Goal: Task Accomplishment & Management: Use online tool/utility

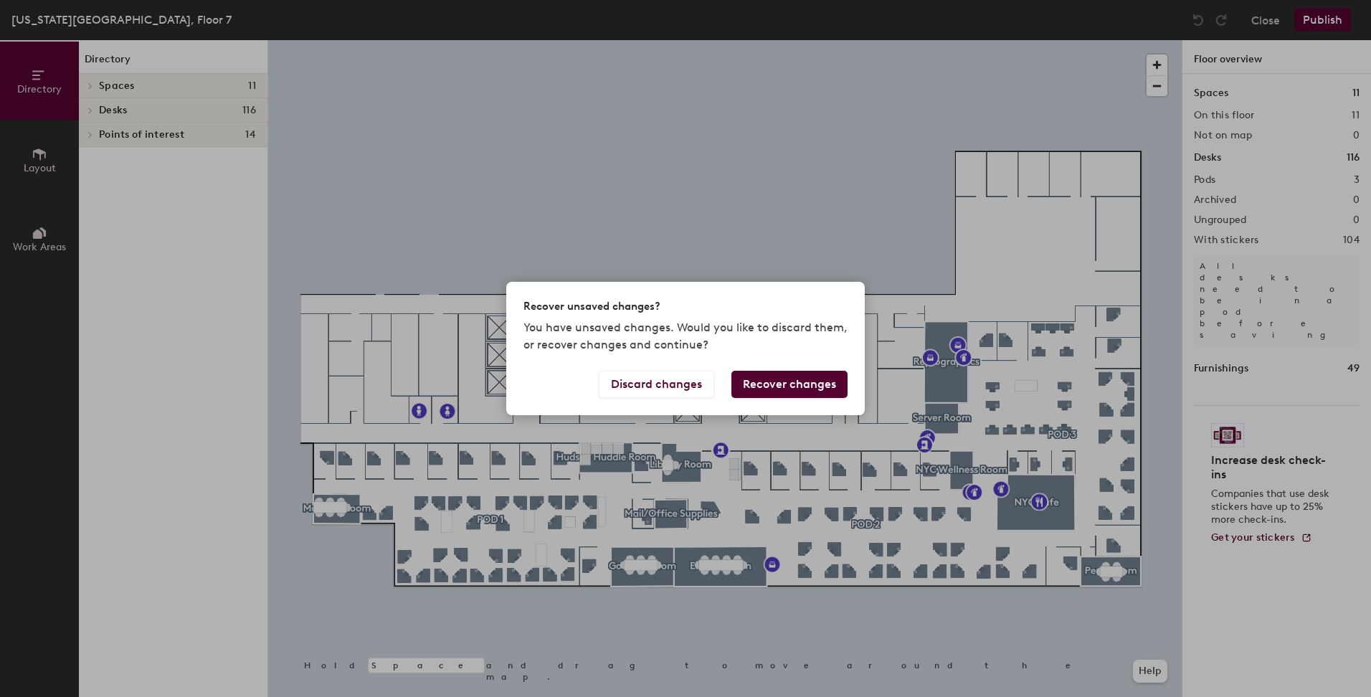
click at [689, 389] on button "Discard changes" at bounding box center [656, 384] width 115 height 27
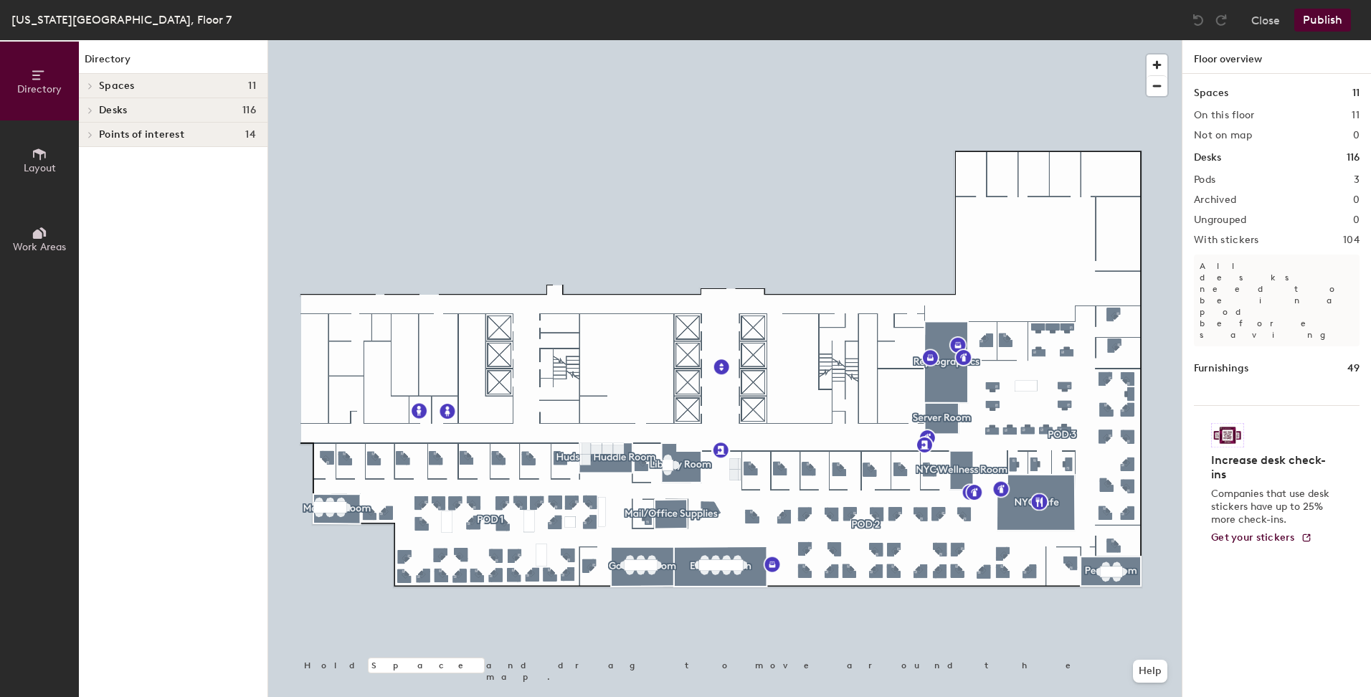
click at [365, 40] on div at bounding box center [725, 40] width 914 height 0
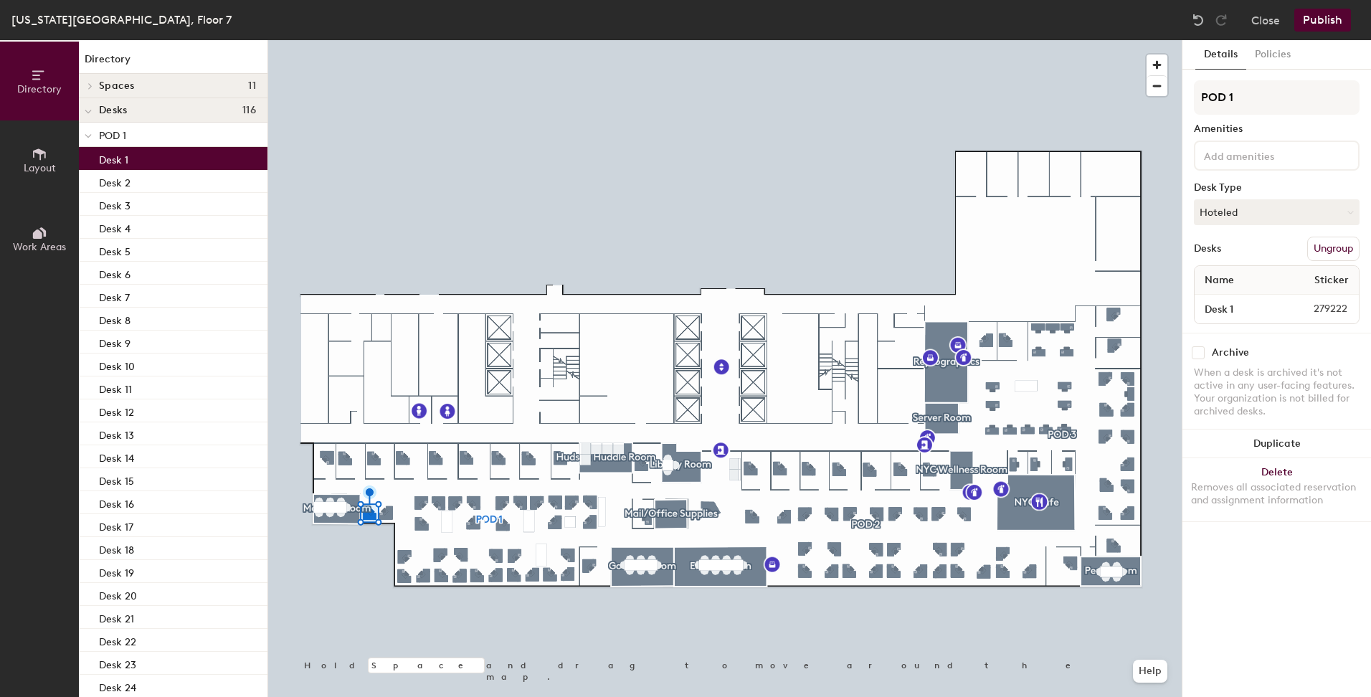
click at [1257, 215] on button "Hoteled" at bounding box center [1277, 212] width 166 height 26
click at [1232, 254] on div "Assigned" at bounding box center [1266, 257] width 143 height 22
click at [1315, 17] on button "Publish" at bounding box center [1323, 20] width 57 height 23
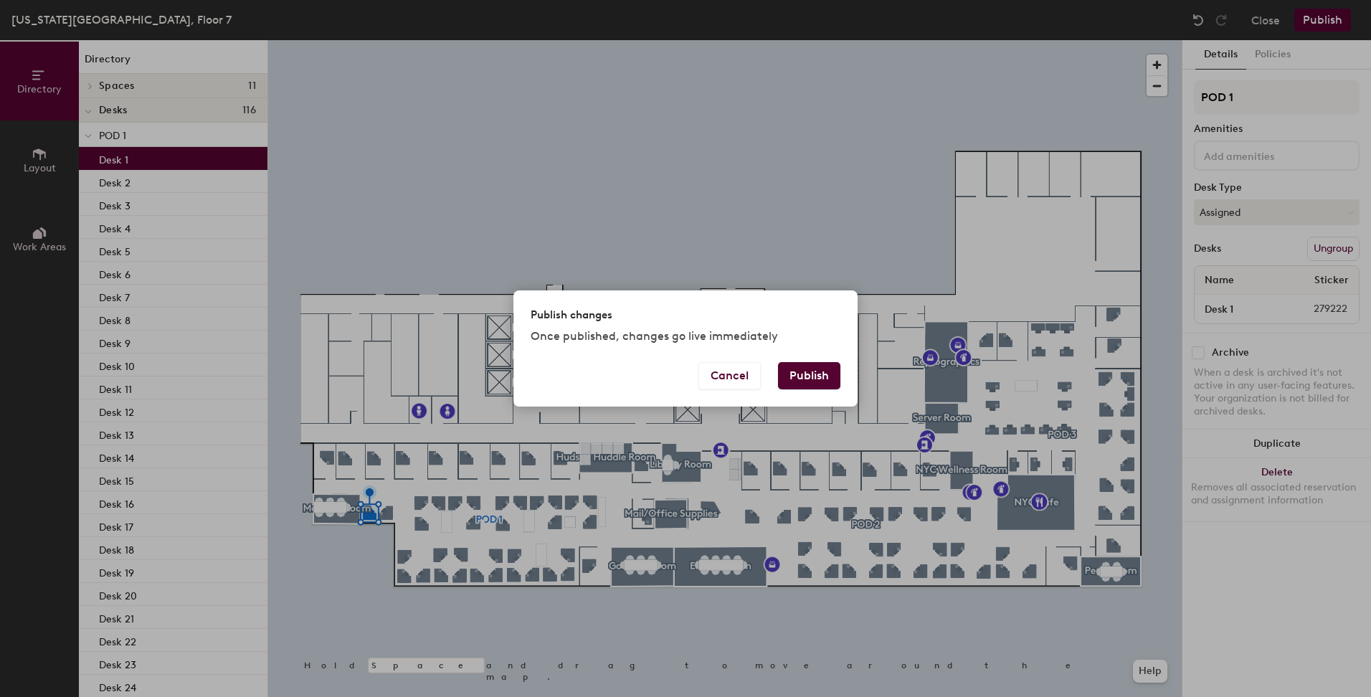
click at [800, 371] on button "Publish" at bounding box center [809, 375] width 62 height 27
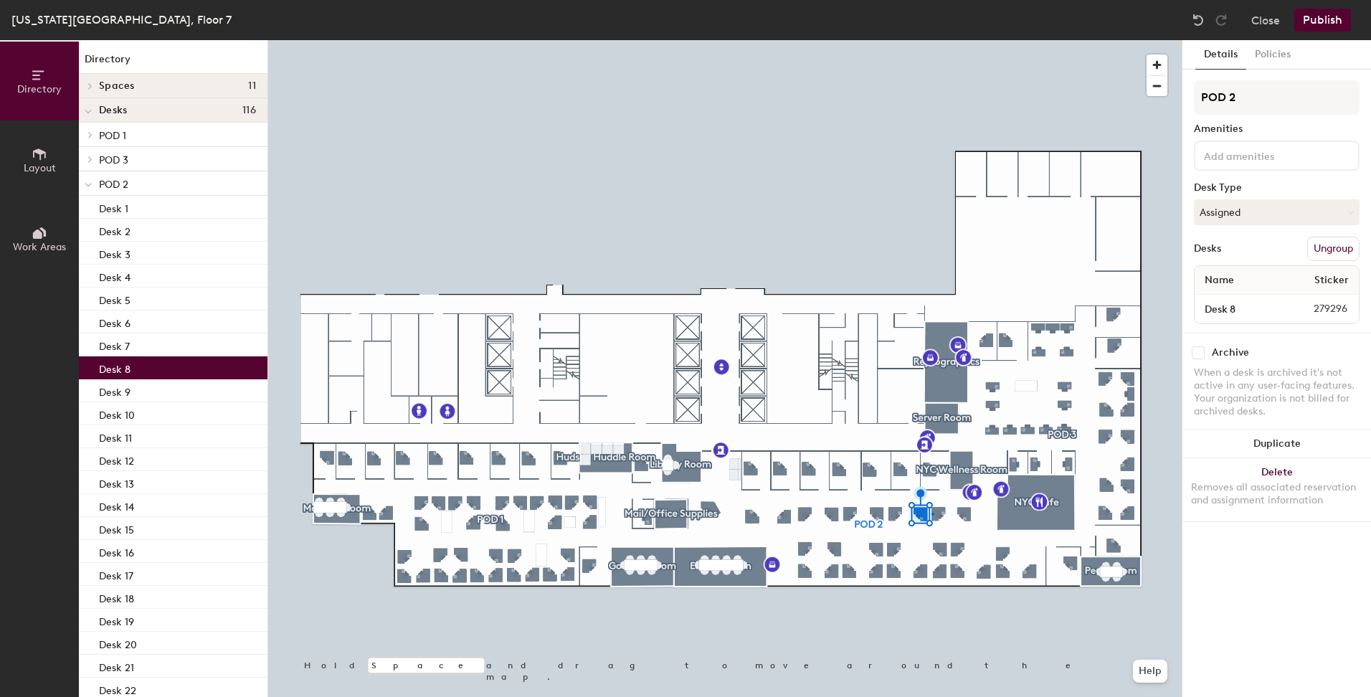
click at [932, 40] on div at bounding box center [725, 40] width 914 height 0
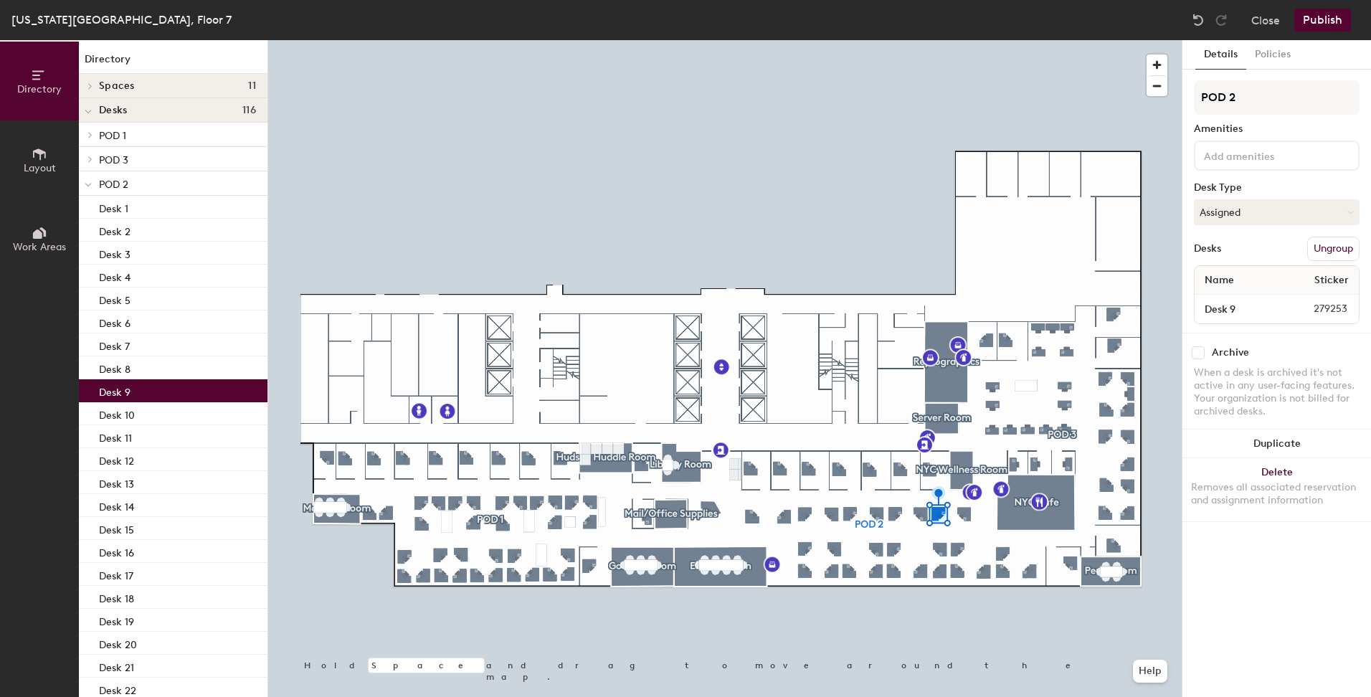
click at [1255, 211] on button "Assigned" at bounding box center [1277, 212] width 166 height 26
click at [1255, 294] on div "Hoteled" at bounding box center [1266, 300] width 143 height 22
click at [1291, 219] on button "Hoteled" at bounding box center [1277, 212] width 166 height 26
click at [1266, 280] on div "Hot" at bounding box center [1266, 279] width 143 height 22
click at [1339, 28] on button "Publish" at bounding box center [1323, 20] width 57 height 23
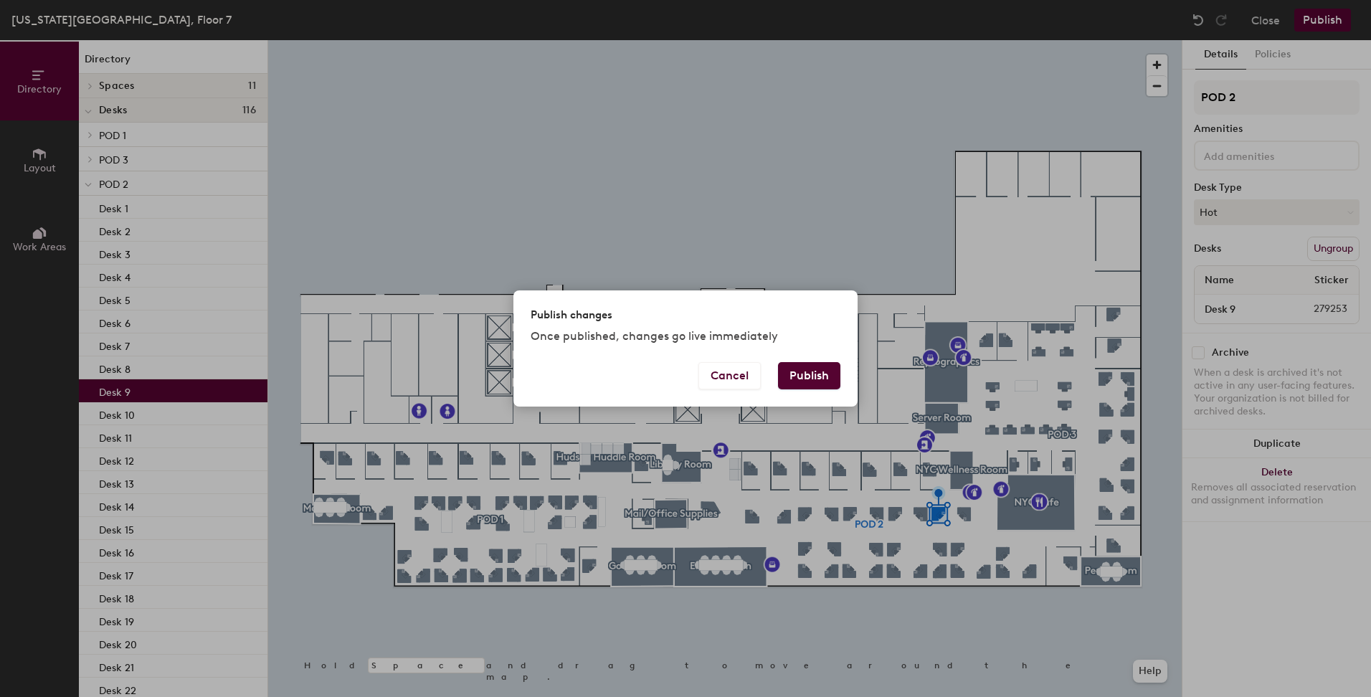
click at [831, 372] on button "Publish" at bounding box center [809, 375] width 62 height 27
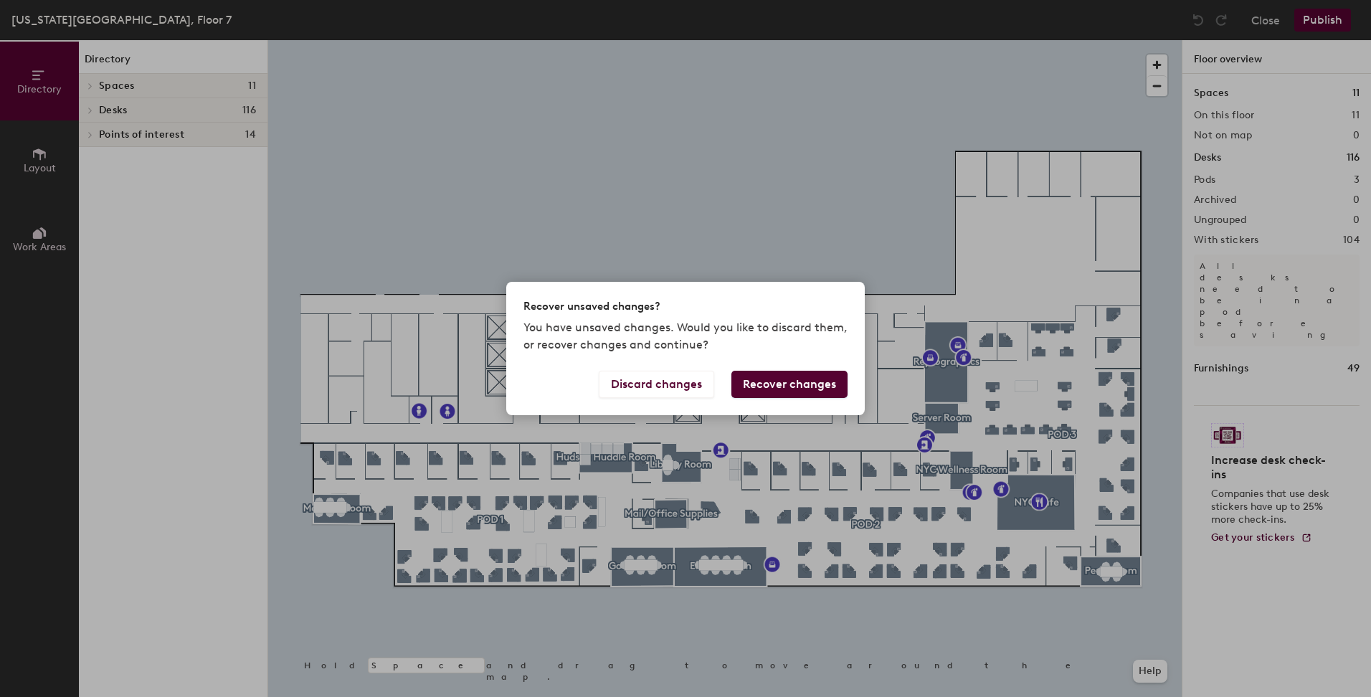
click at [766, 385] on button "Recover changes" at bounding box center [790, 384] width 116 height 27
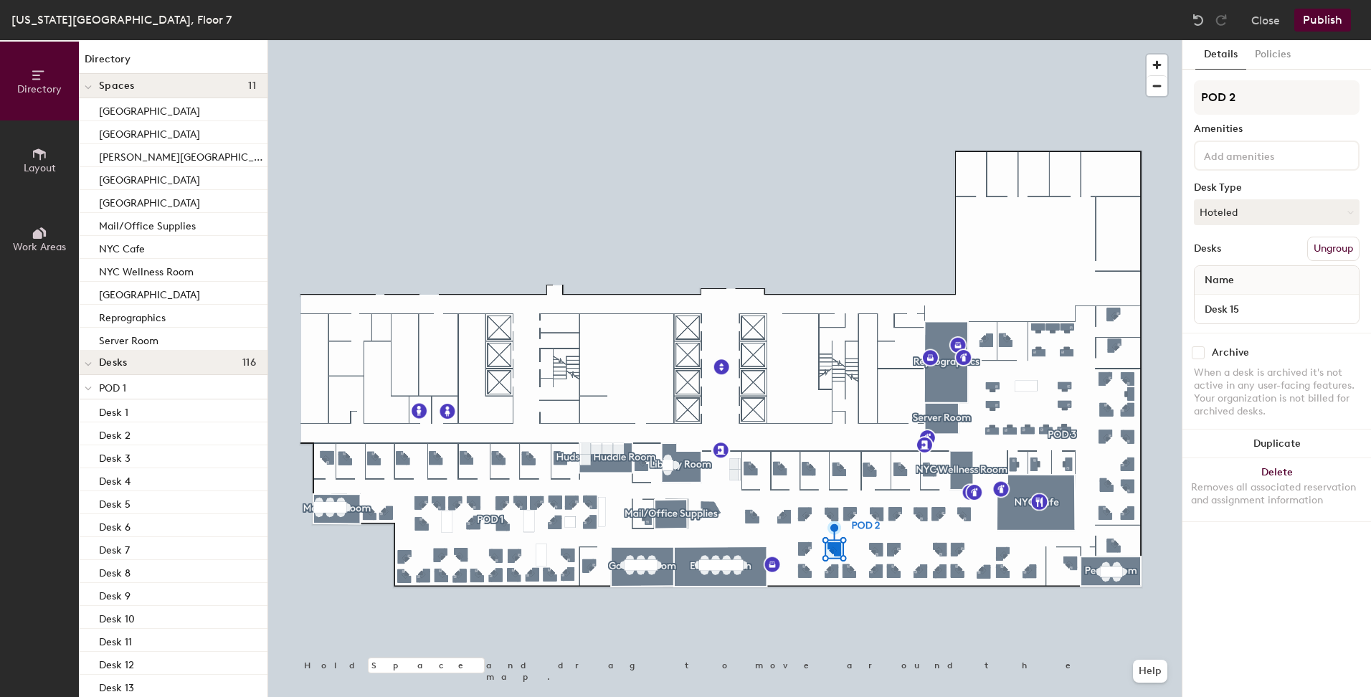
click at [1215, 211] on button "Hoteled" at bounding box center [1277, 212] width 166 height 26
click at [1224, 262] on div "Assigned" at bounding box center [1266, 257] width 143 height 22
click at [1325, 16] on button "Publish" at bounding box center [1323, 20] width 57 height 23
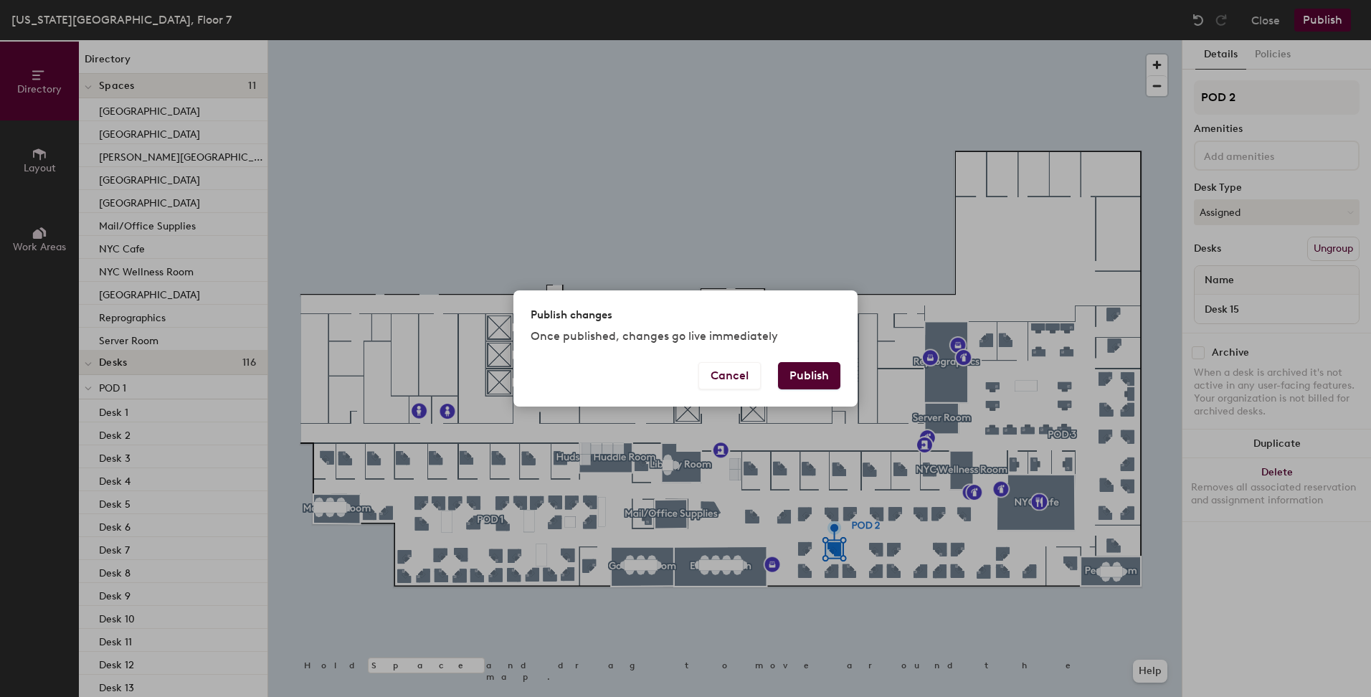
click at [823, 373] on button "Publish" at bounding box center [809, 375] width 62 height 27
